Goal: Complete application form

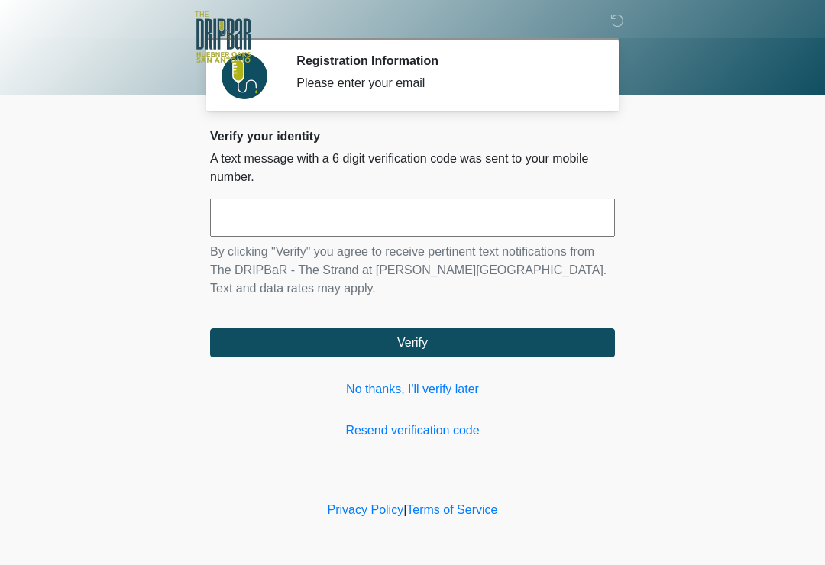
click at [287, 217] on input "text" at bounding box center [412, 218] width 405 height 38
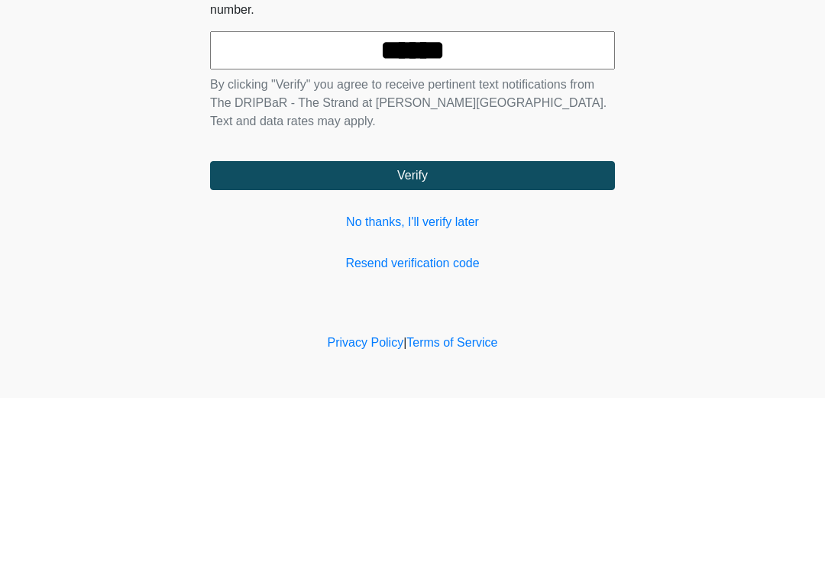
type input "******"
click at [521, 328] on button "Verify" at bounding box center [412, 342] width 405 height 29
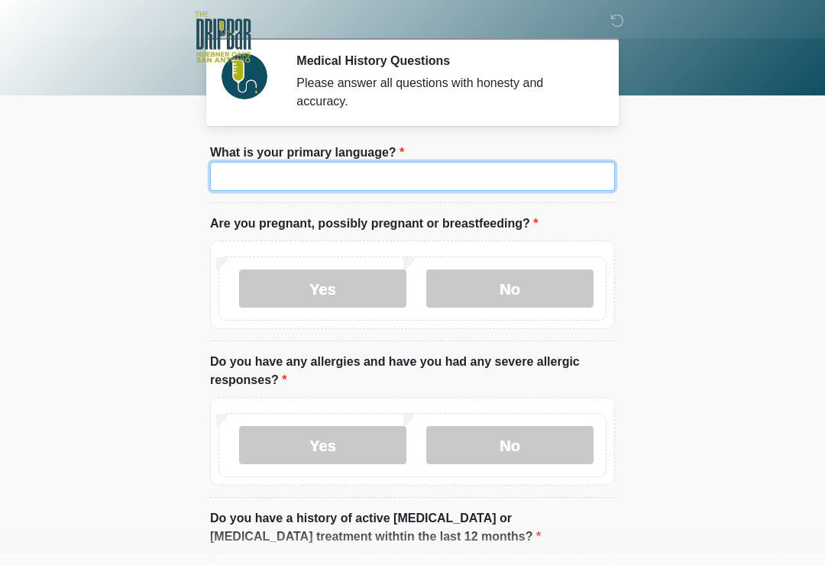
click at [399, 186] on input "What is your primary language?" at bounding box center [412, 176] width 405 height 29
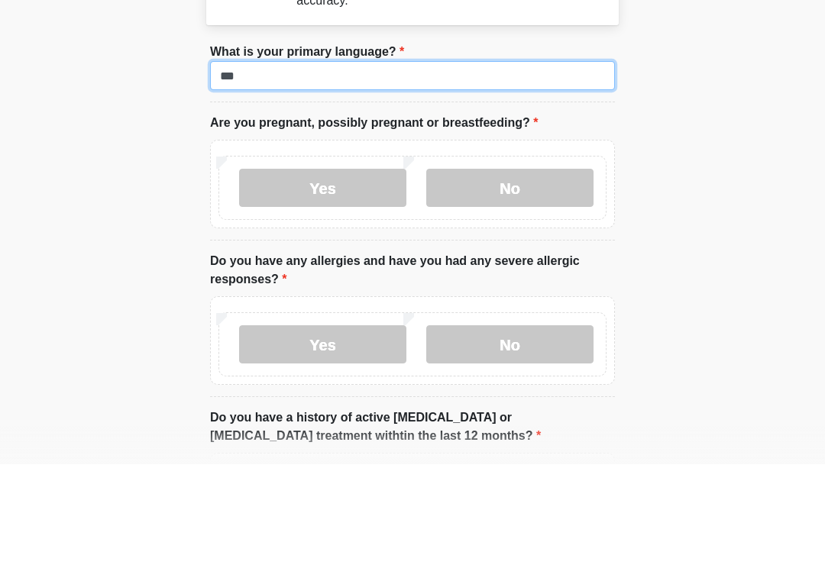
type input "***"
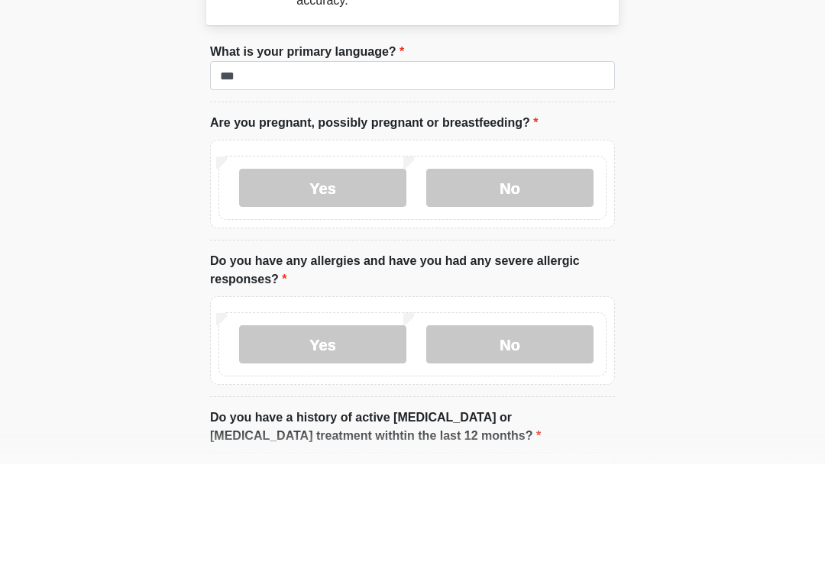
click at [486, 270] on label "No" at bounding box center [509, 289] width 167 height 38
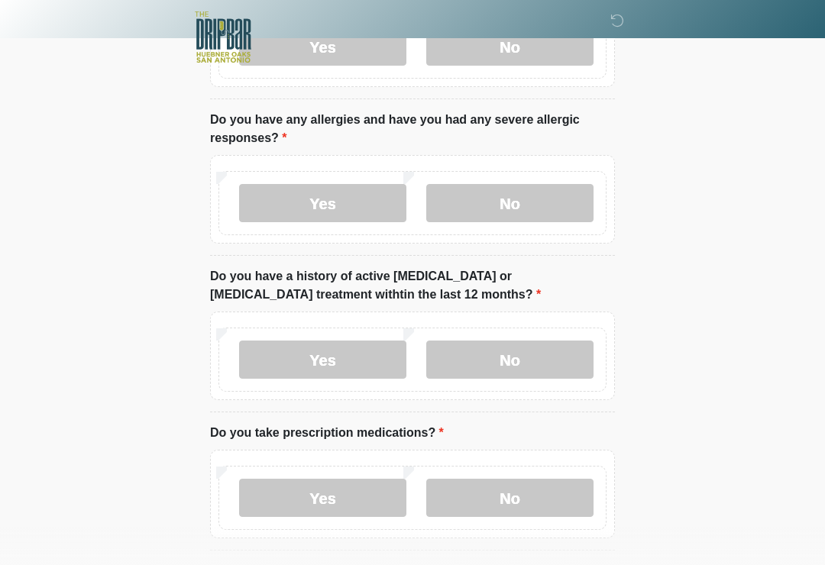
click at [509, 205] on label "No" at bounding box center [509, 203] width 167 height 38
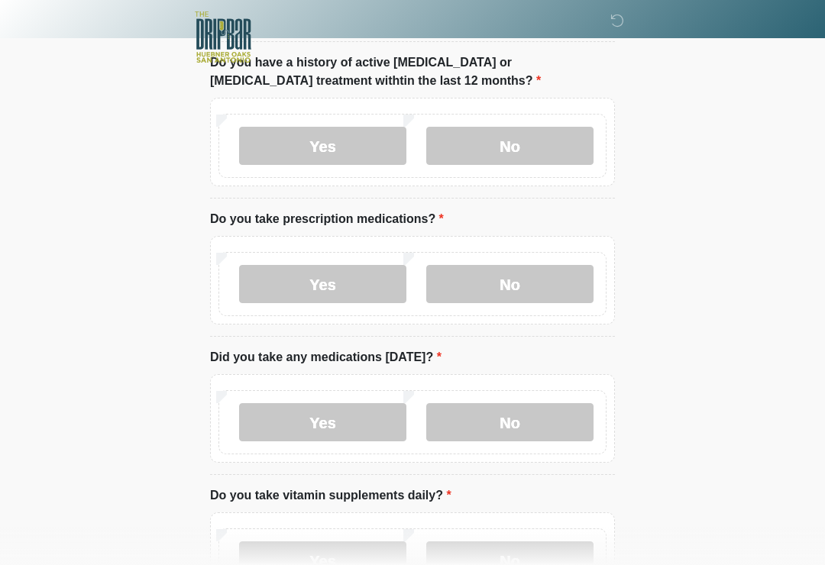
scroll to position [500, 0]
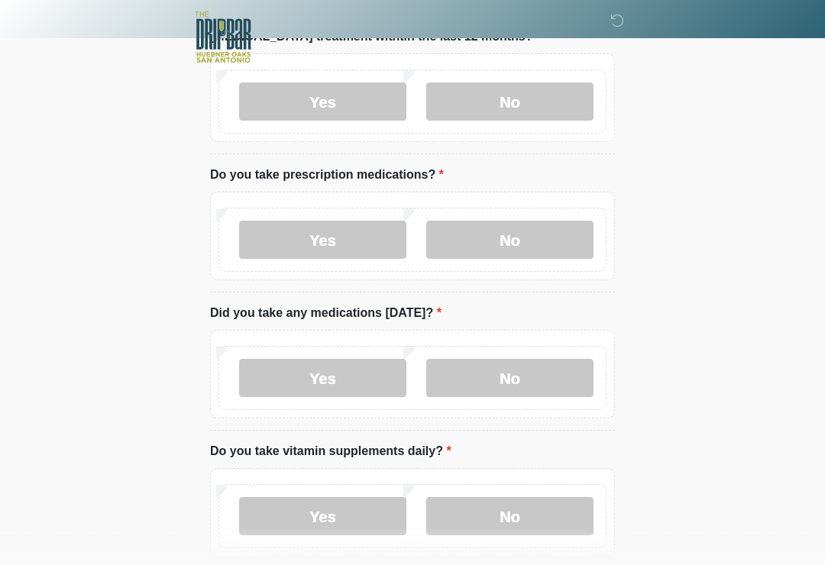
click at [528, 89] on label "No" at bounding box center [509, 101] width 167 height 38
click at [519, 249] on label "No" at bounding box center [509, 240] width 167 height 38
click at [492, 378] on label "No" at bounding box center [509, 378] width 167 height 38
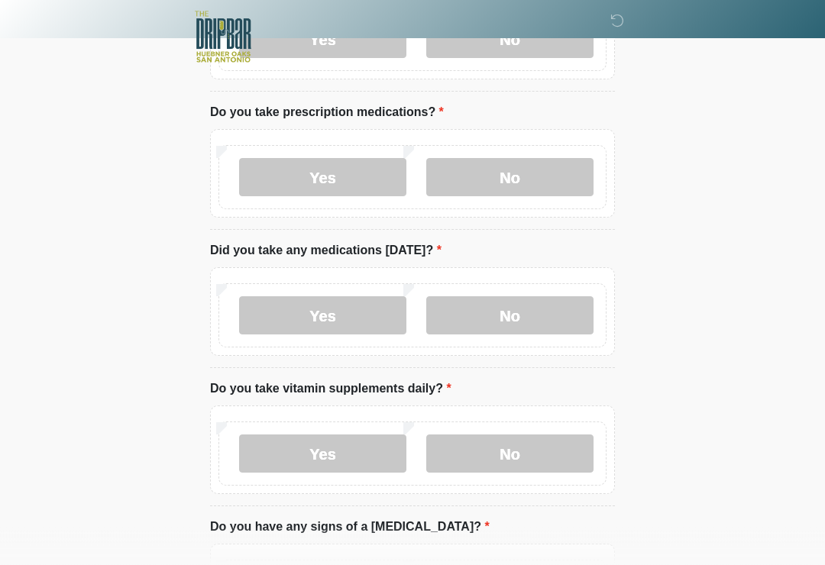
scroll to position [676, 0]
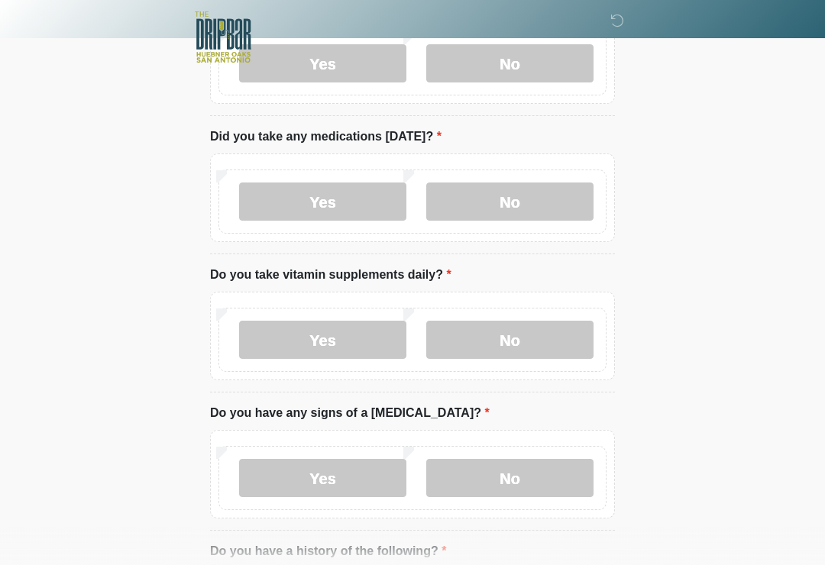
click at [544, 338] on label "No" at bounding box center [509, 340] width 167 height 38
click at [531, 479] on label "No" at bounding box center [509, 478] width 167 height 38
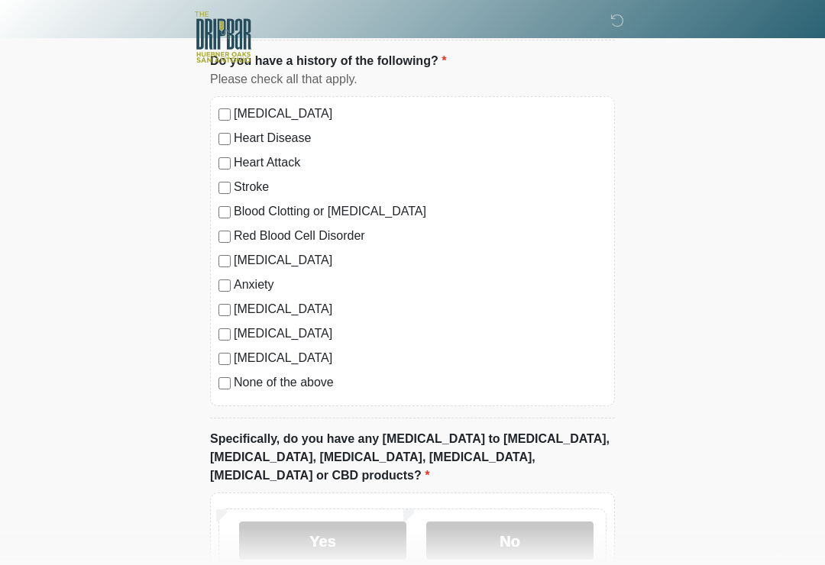
scroll to position [1273, 0]
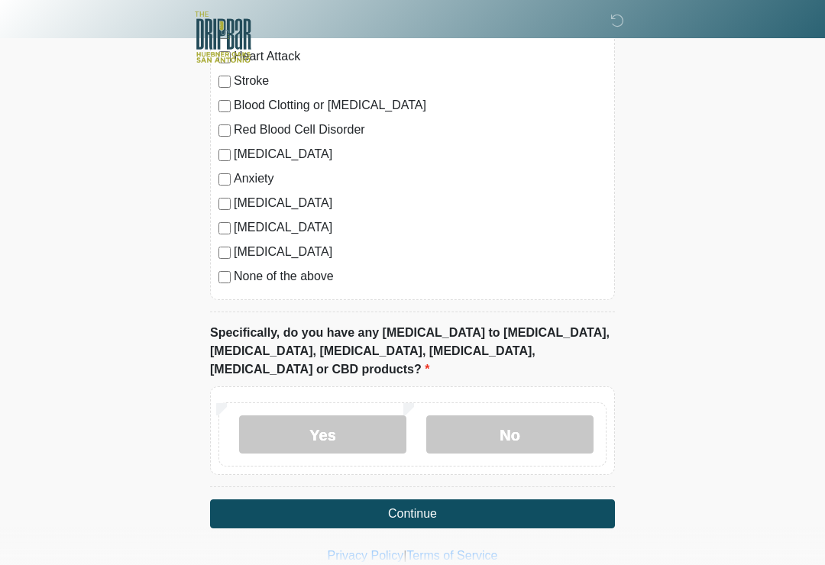
click at [532, 415] on label "No" at bounding box center [509, 434] width 167 height 38
click at [515, 499] on button "Continue" at bounding box center [412, 513] width 405 height 29
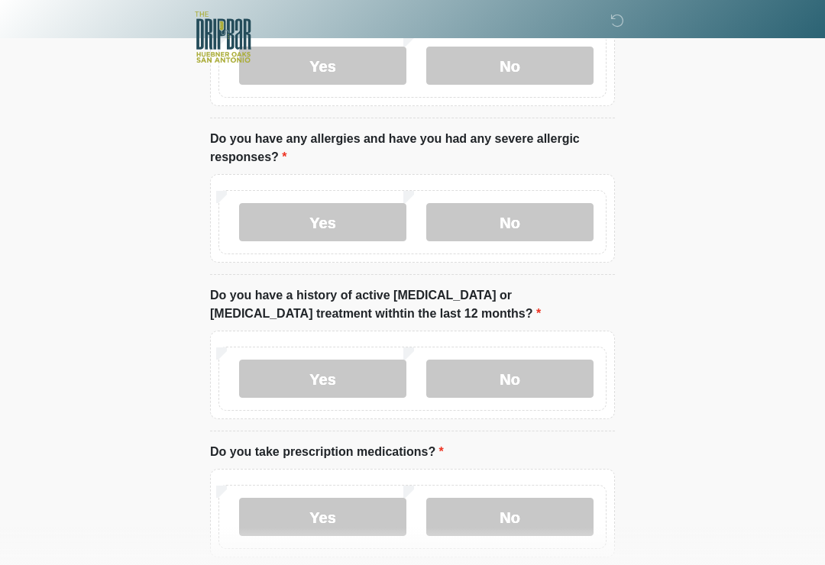
scroll to position [0, 0]
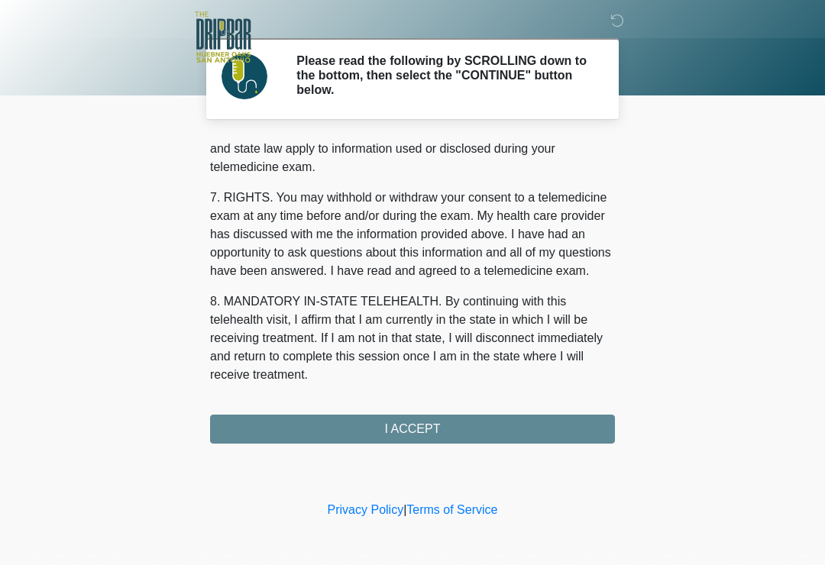
click at [410, 428] on div "1. PURPOSE. The purpose of this form is to obtain your consent for a telemedici…" at bounding box center [412, 290] width 405 height 307
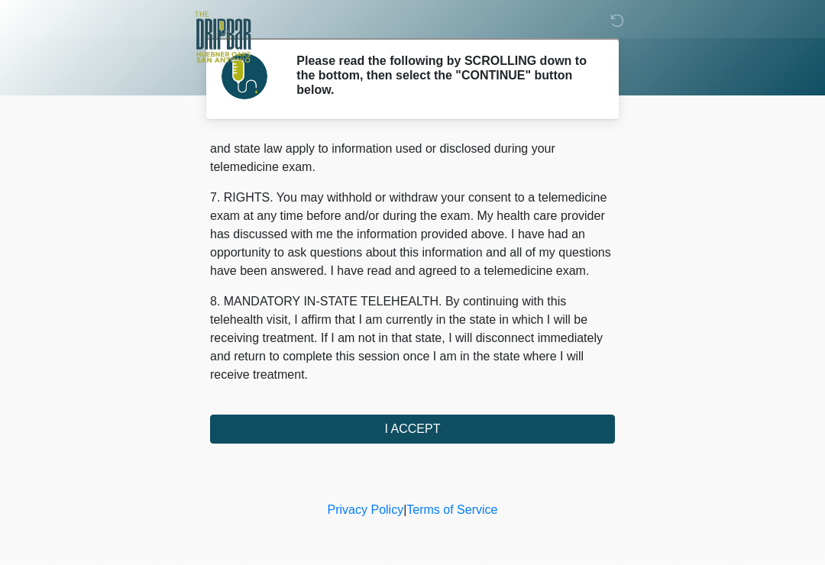
scroll to position [644, 0]
click at [465, 424] on button "I ACCEPT" at bounding box center [412, 429] width 405 height 29
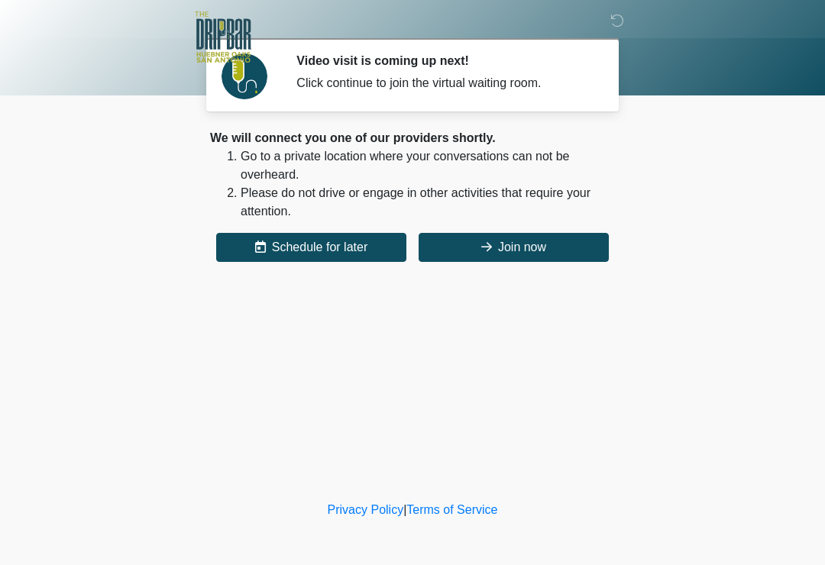
click at [559, 251] on button "Join now" at bounding box center [513, 247] width 190 height 29
